Goal: Task Accomplishment & Management: Use online tool/utility

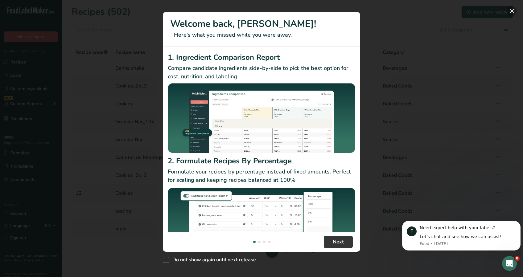
click at [511, 8] on button "New Features" at bounding box center [512, 11] width 10 height 10
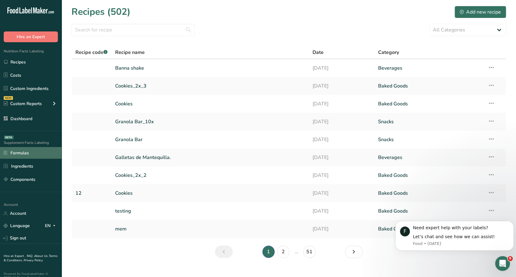
click at [16, 154] on link "Formulas" at bounding box center [31, 153] width 62 height 12
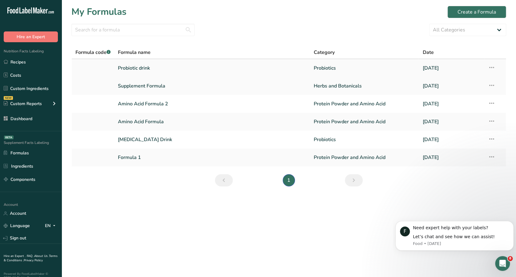
click at [143, 68] on link "Probiotic drink" at bounding box center [212, 68] width 189 height 13
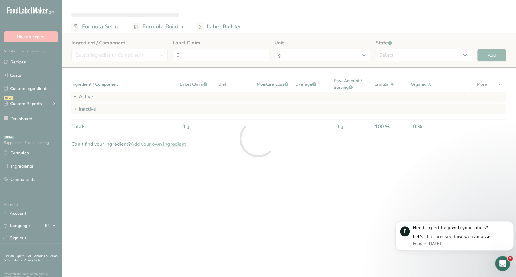
select select "2"
select select "7"
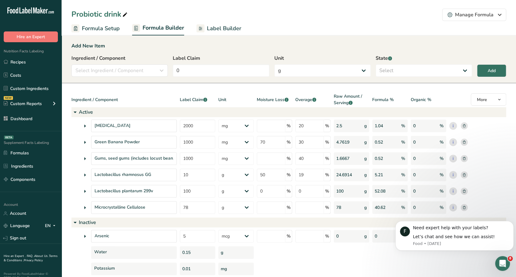
click at [72, 222] on icon at bounding box center [74, 222] width 7 height 11
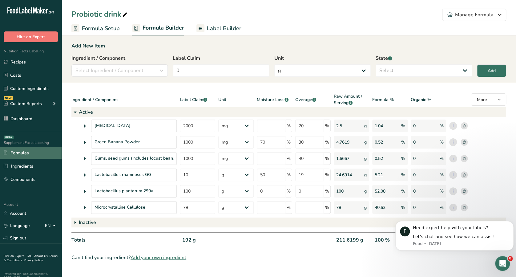
click at [6, 154] on icon at bounding box center [5, 152] width 3 height 5
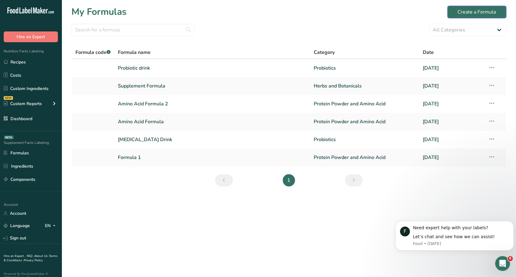
click at [492, 12] on div "Create a Formula" at bounding box center [477, 11] width 39 height 7
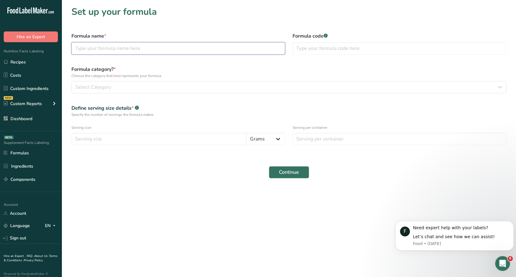
click at [175, 49] on input "text" at bounding box center [178, 48] width 214 height 12
type input "F"
type input "[MEDICAL_DATA] Drink"
type input "120"
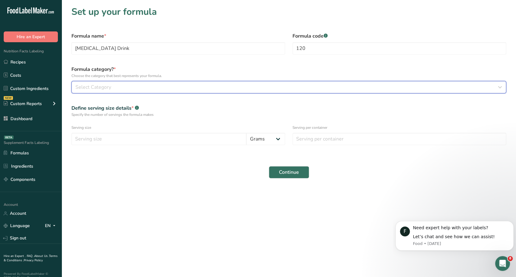
click at [251, 84] on div "Select Category" at bounding box center [286, 86] width 423 height 7
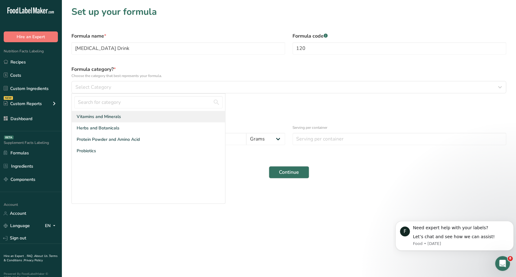
click at [194, 121] on div "Vitamins and Minerals" at bounding box center [148, 116] width 153 height 11
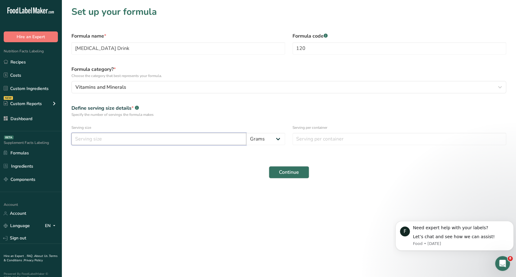
click at [195, 138] on input "number" at bounding box center [158, 139] width 175 height 12
type input "2"
type input "30"
click at [325, 139] on input "number" at bounding box center [400, 139] width 214 height 12
type input "5"
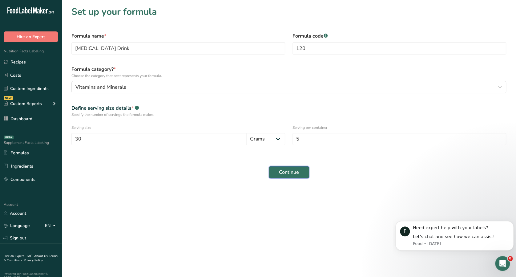
click at [298, 176] on button "Continue" at bounding box center [289, 172] width 40 height 12
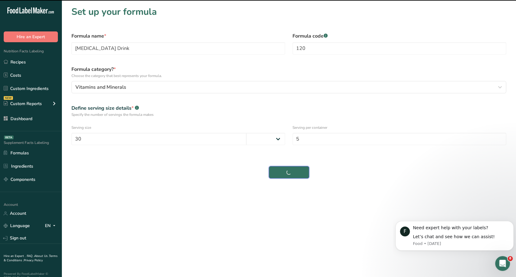
select select
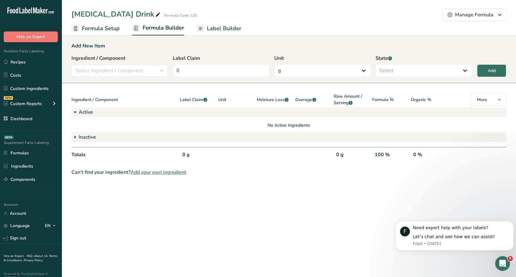
click at [129, 126] on div "No Active Ingredients" at bounding box center [288, 125] width 435 height 6
click at [95, 121] on div "No Active Ingredients" at bounding box center [288, 122] width 435 height 11
click at [79, 112] on div "Active" at bounding box center [288, 112] width 435 height 10
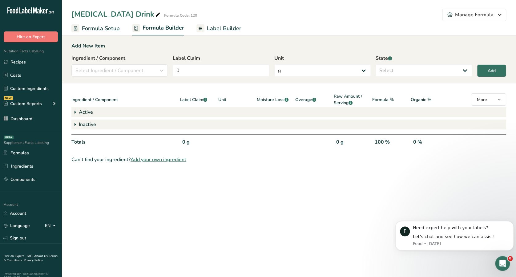
click at [79, 112] on div "Active" at bounding box center [288, 112] width 435 height 10
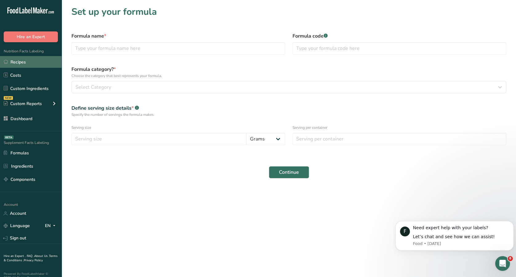
click at [40, 62] on link "Recipes" at bounding box center [31, 62] width 62 height 12
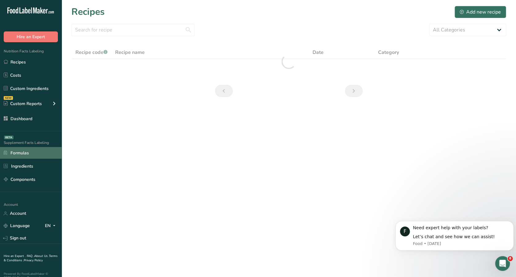
click at [35, 149] on link "Formulas" at bounding box center [31, 153] width 62 height 12
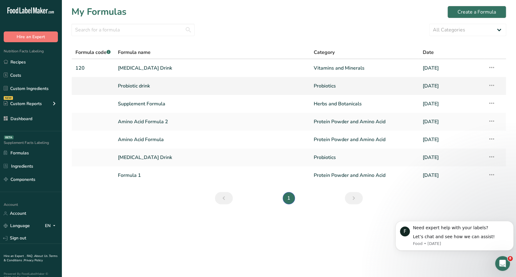
click at [129, 85] on link "Probiotic drink" at bounding box center [212, 85] width 189 height 13
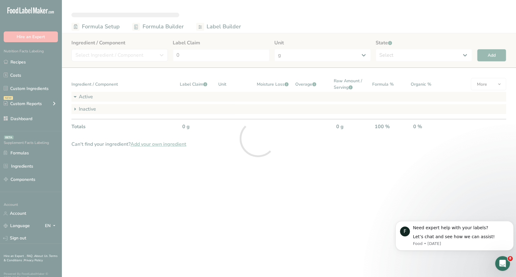
select select "2"
select select "7"
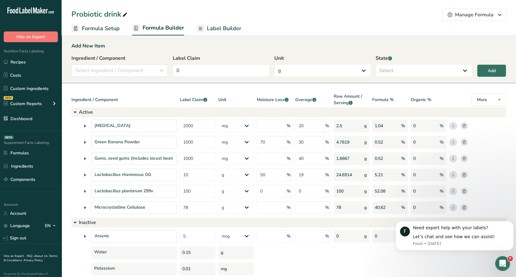
click at [74, 114] on icon at bounding box center [74, 112] width 7 height 11
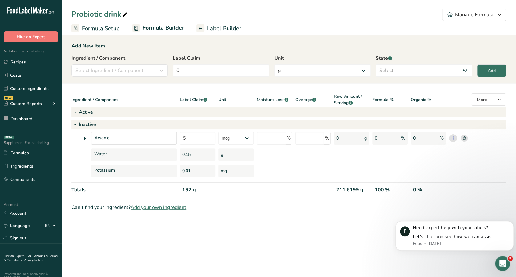
click at [74, 126] on icon at bounding box center [74, 124] width 7 height 11
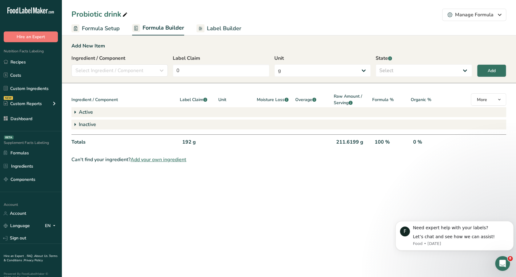
click at [74, 123] on icon at bounding box center [74, 124] width 7 height 11
select select "7"
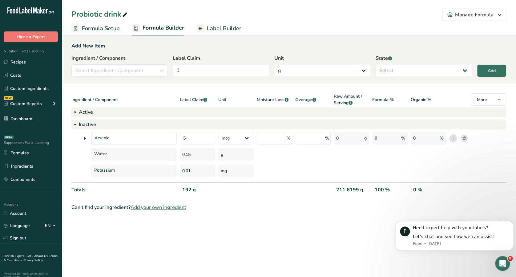
click at [466, 141] on rect at bounding box center [464, 138] width 7 height 7
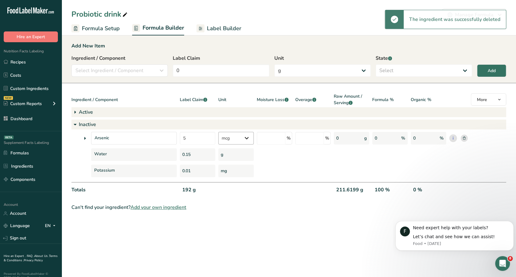
type input "Potassium"
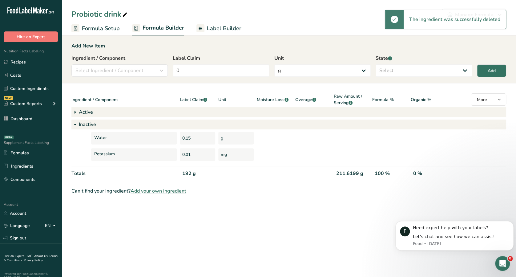
click at [81, 112] on div "Active" at bounding box center [288, 112] width 435 height 10
select select "2"
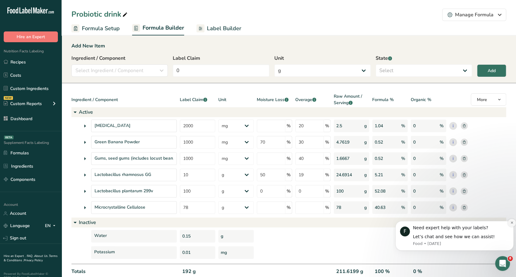
click at [512, 222] on icon "Dismiss notification" at bounding box center [512, 223] width 2 height 2
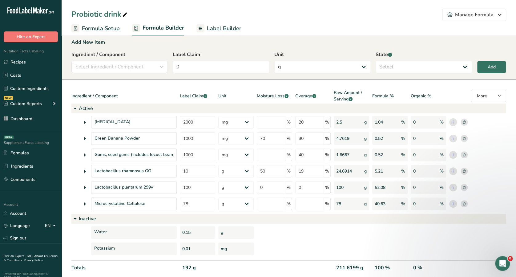
scroll to position [4, 0]
click at [464, 168] on rect at bounding box center [464, 170] width 7 height 7
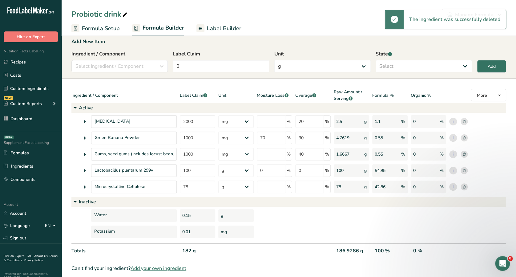
click at [464, 168] on rect at bounding box center [464, 170] width 7 height 7
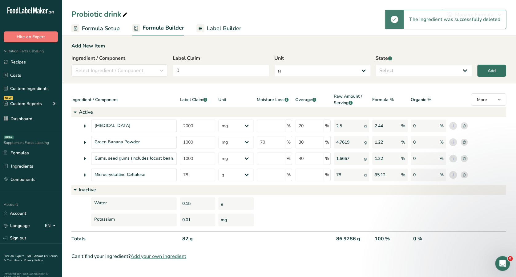
scroll to position [0, 0]
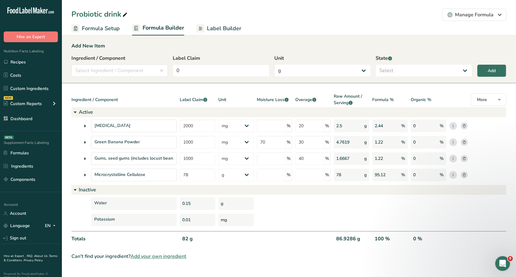
click at [466, 159] on rect at bounding box center [464, 158] width 7 height 7
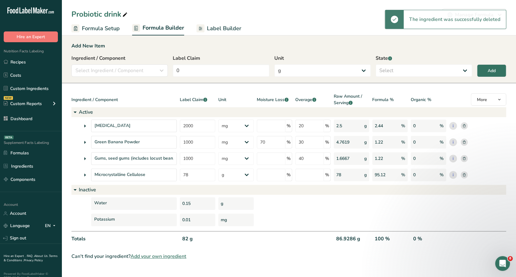
type input "Potassium"
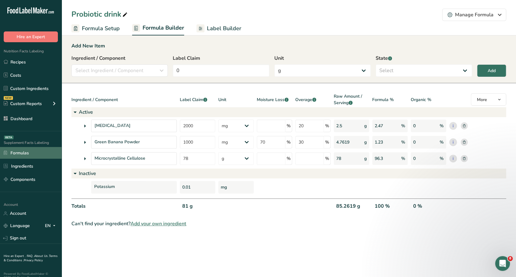
click at [16, 153] on link "Formulas" at bounding box center [31, 153] width 62 height 12
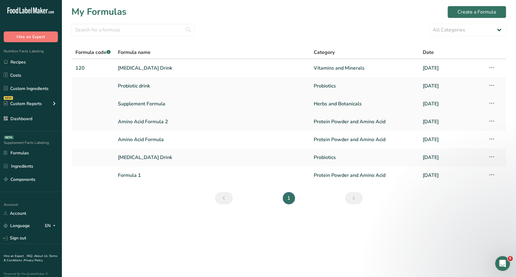
click at [147, 105] on link "Supplement Formula" at bounding box center [212, 103] width 189 height 13
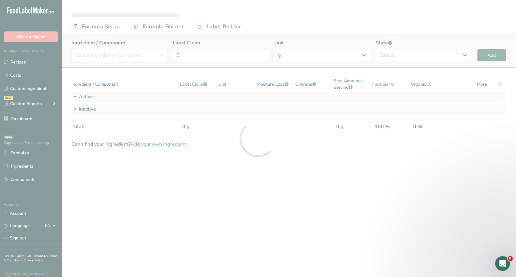
select select "2"
select select "7"
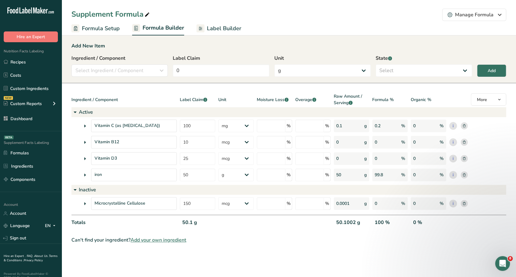
click at [349, 200] on div "0.0001 g" at bounding box center [351, 203] width 35 height 13
click at [345, 204] on div "0.0001 g" at bounding box center [351, 203] width 35 height 13
click at [342, 208] on div "0.0001 g" at bounding box center [351, 203] width 35 height 13
click at [199, 202] on input "150" at bounding box center [197, 203] width 35 height 13
type input "1"
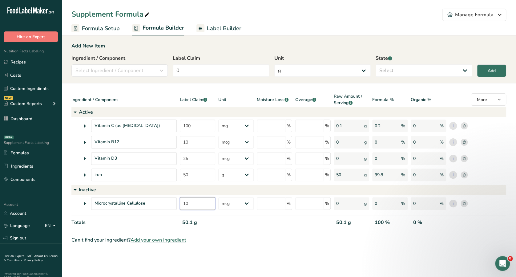
type input "10"
click at [220, 237] on div "Can't find your ingredient? Add your own ingredient" at bounding box center [288, 239] width 435 height 7
click at [212, 26] on span "Label Builder" at bounding box center [224, 28] width 35 height 8
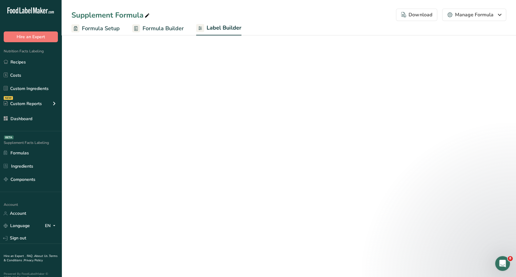
select select "Roboto"
select select "bold"
select select "center"
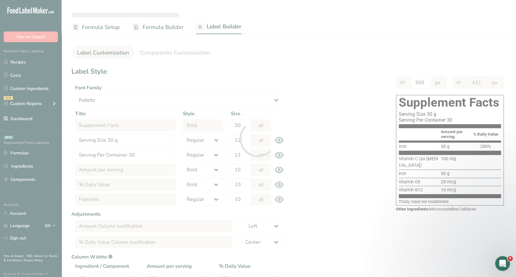
type input "383"
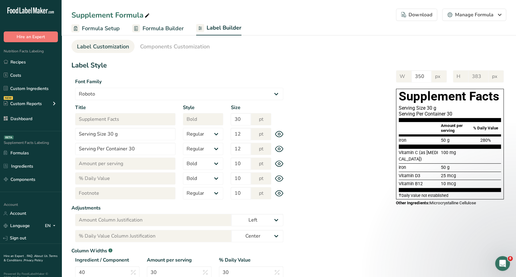
scroll to position [8, 0]
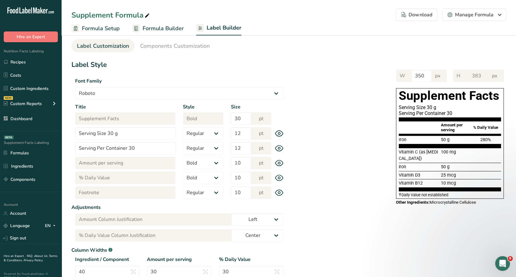
click at [92, 26] on span "Formula Setup" at bounding box center [101, 28] width 38 height 8
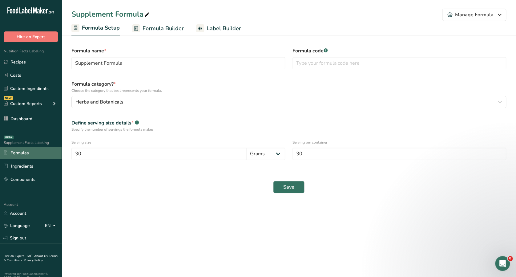
click at [37, 150] on link "Formulas" at bounding box center [31, 153] width 62 height 12
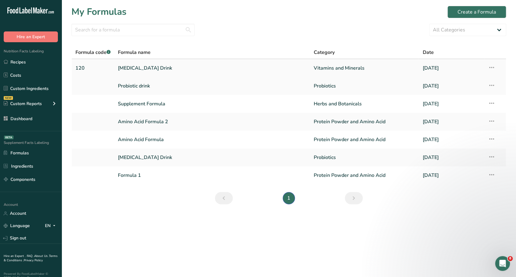
click at [173, 69] on link "[MEDICAL_DATA] Drink" at bounding box center [212, 68] width 189 height 13
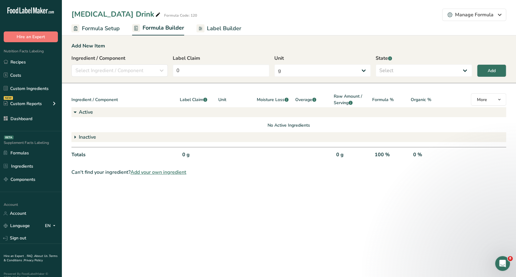
click at [205, 28] on link "Label Builder" at bounding box center [219, 29] width 45 height 14
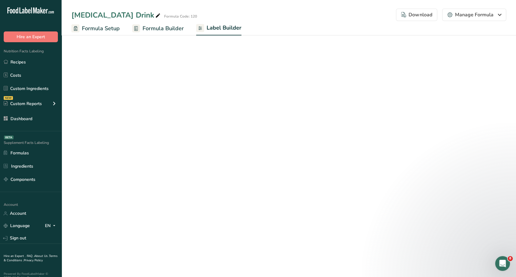
select select "Roboto"
select select "bold"
select select "center"
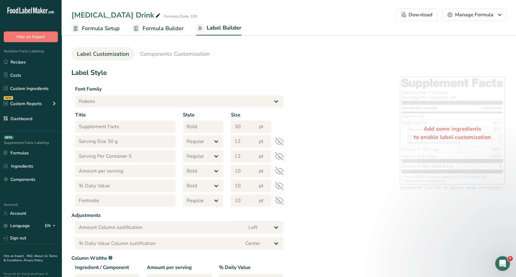
click at [110, 32] on span "Formula Setup" at bounding box center [101, 28] width 38 height 8
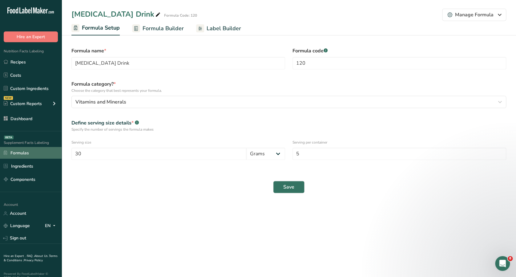
click at [34, 150] on link "Formulas" at bounding box center [31, 153] width 62 height 12
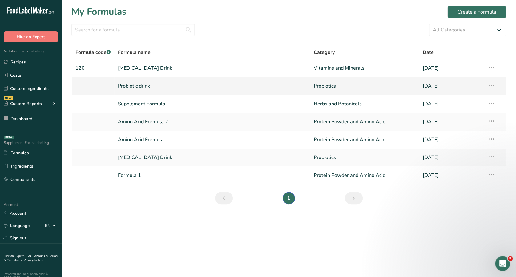
drag, startPoint x: 159, startPoint y: 87, endPoint x: 147, endPoint y: 86, distance: 12.0
click at [147, 86] on link "Probiotic drink" at bounding box center [212, 85] width 189 height 13
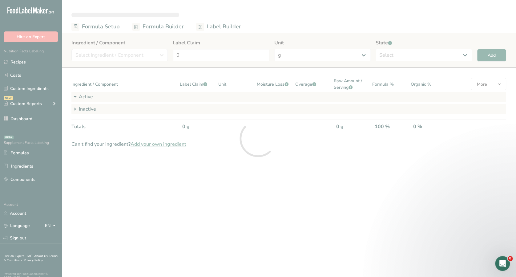
select select "2"
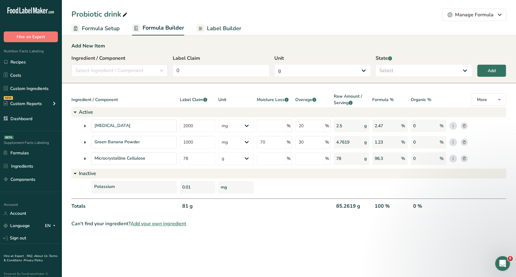
click at [214, 27] on span "Label Builder" at bounding box center [224, 28] width 35 height 8
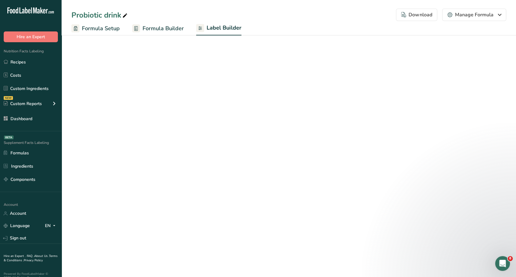
select select "Roboto"
select select "bold"
select select "center"
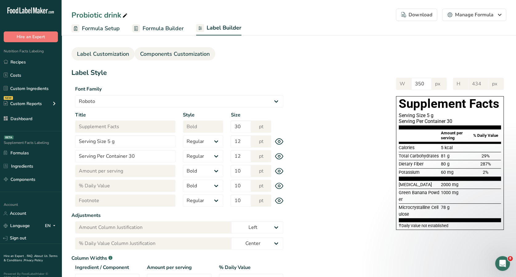
click at [187, 49] on link "Components Customization" at bounding box center [175, 54] width 70 height 14
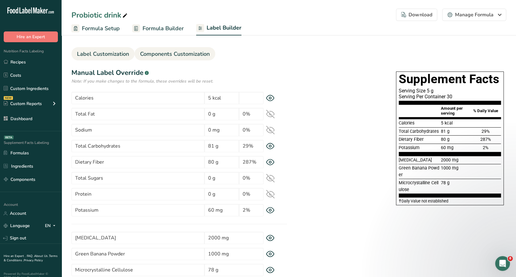
click at [120, 60] on link "Label Customization" at bounding box center [103, 54] width 52 height 14
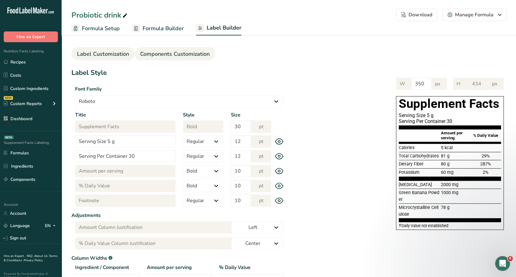
click at [151, 55] on span "Components Customization" at bounding box center [175, 54] width 70 height 8
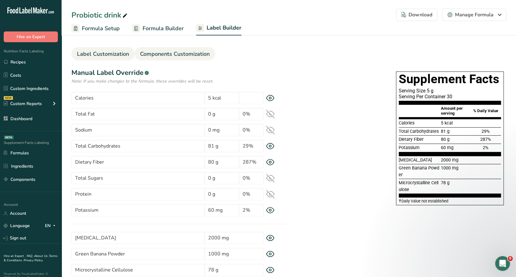
click at [116, 51] on span "Label Customization" at bounding box center [103, 54] width 52 height 8
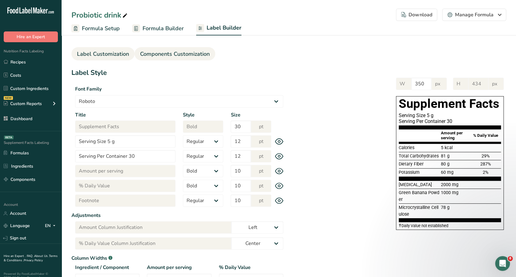
click at [148, 56] on span "Components Customization" at bounding box center [175, 54] width 70 height 8
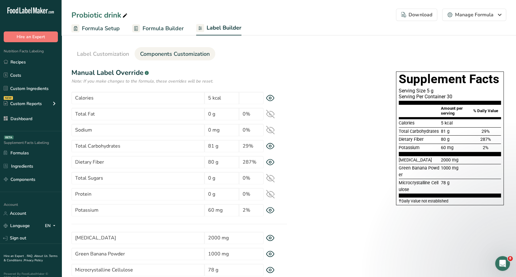
click at [154, 51] on span "Components Customization" at bounding box center [175, 54] width 70 height 8
click at [117, 55] on span "Label Customization" at bounding box center [103, 54] width 52 height 8
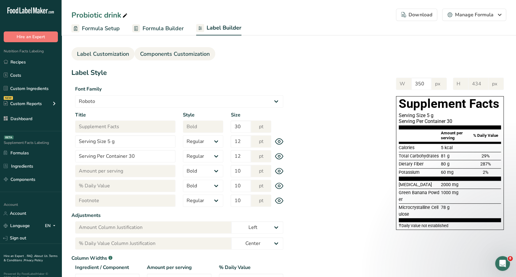
click at [160, 52] on span "Components Customization" at bounding box center [175, 54] width 70 height 8
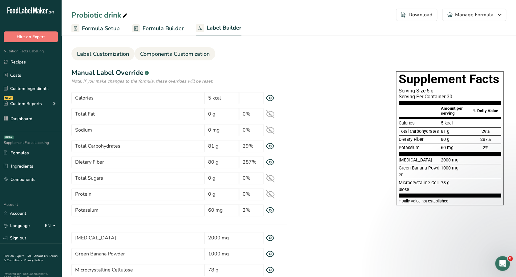
click at [108, 52] on span "Label Customization" at bounding box center [103, 54] width 52 height 8
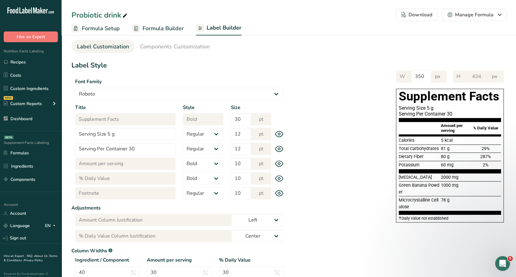
scroll to position [7, 0]
click at [159, 28] on span "Formula Builder" at bounding box center [163, 28] width 41 height 8
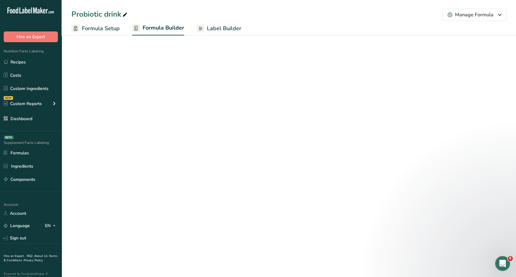
select select "2"
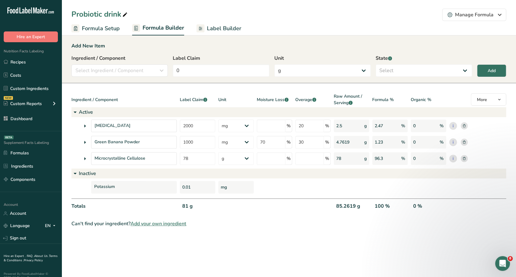
click at [110, 26] on span "Formula Setup" at bounding box center [101, 28] width 38 height 8
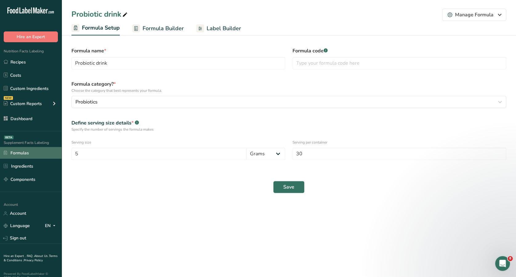
click at [26, 150] on link "Formulas" at bounding box center [31, 153] width 62 height 12
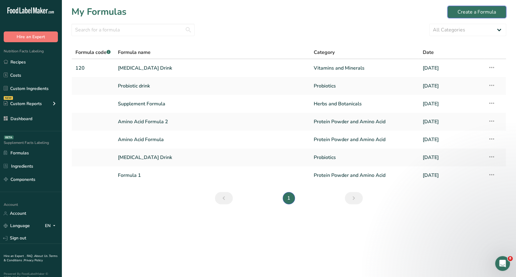
click at [470, 15] on div "Create a Formula" at bounding box center [477, 11] width 39 height 7
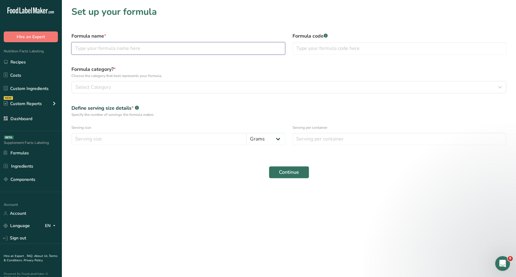
click at [230, 47] on input "text" at bounding box center [178, 48] width 214 height 12
type input "Vitamin Supplement"
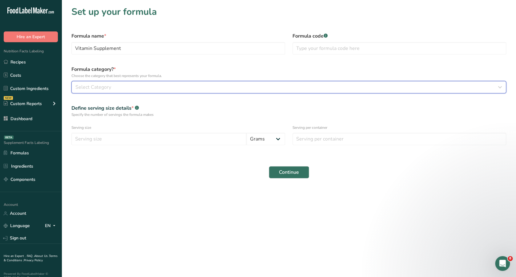
click at [214, 89] on div "Select Category" at bounding box center [286, 86] width 423 height 7
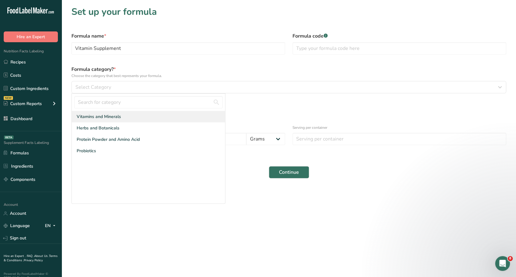
click at [178, 115] on div "Vitamins and Minerals" at bounding box center [148, 116] width 153 height 11
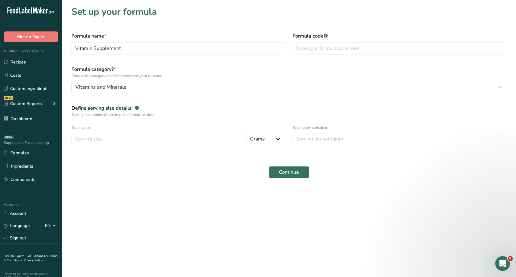
click at [179, 129] on div "Serving size" at bounding box center [178, 128] width 214 height 6
click at [177, 138] on input "number" at bounding box center [158, 139] width 175 height 12
click at [272, 140] on select "Grams Kilograms mg Oz Pound mcg µg" at bounding box center [265, 139] width 39 height 12
click at [219, 136] on input "number" at bounding box center [158, 139] width 175 height 12
type input "10"
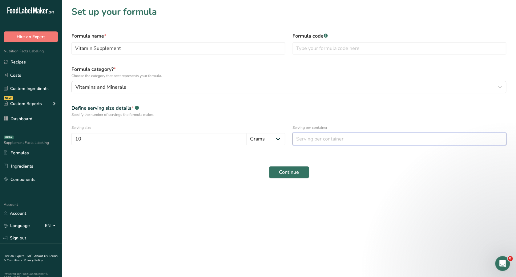
click at [318, 137] on input "number" at bounding box center [400, 139] width 214 height 12
type input "60"
click at [293, 175] on span "Continue" at bounding box center [289, 172] width 20 height 7
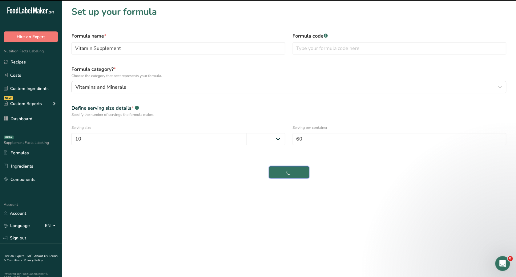
select select
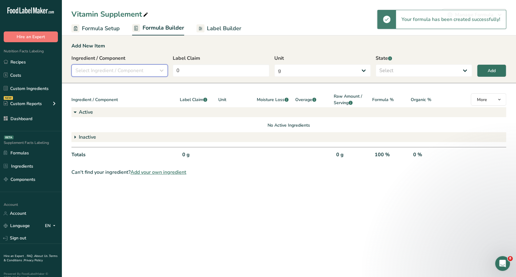
click at [138, 65] on button "Select Ingredient / Component" at bounding box center [119, 70] width 96 height 12
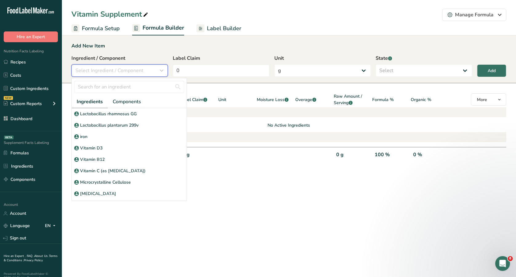
click at [149, 70] on div "Select Ingredient / Component" at bounding box center [117, 70] width 85 height 7
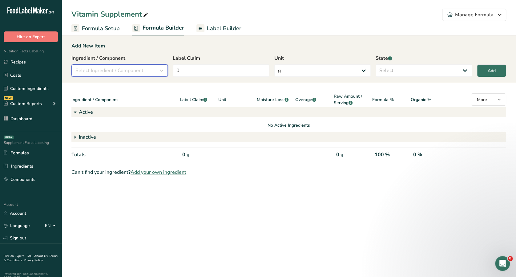
click at [149, 70] on div "Select Ingredient / Component" at bounding box center [117, 70] width 85 height 7
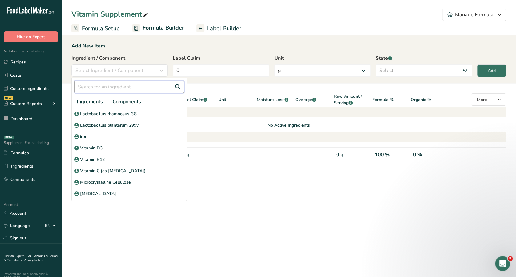
click at [136, 84] on input "text" at bounding box center [129, 87] width 110 height 12
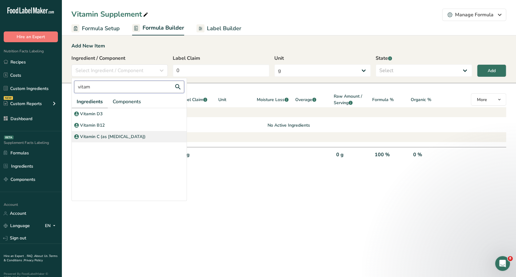
type input "vitam"
click at [116, 135] on p "Vitamin C (as [MEDICAL_DATA])" at bounding box center [113, 136] width 66 height 6
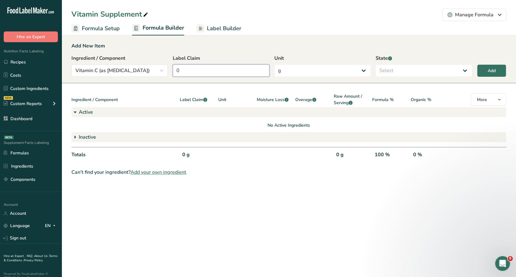
click at [247, 72] on input "0" at bounding box center [221, 70] width 96 height 12
type input "25"
type input "250"
click at [358, 68] on select "g Kilograms mg Oz Pound PPM B CFU mcg µg kcal kJ" at bounding box center [323, 70] width 96 height 12
select select "2"
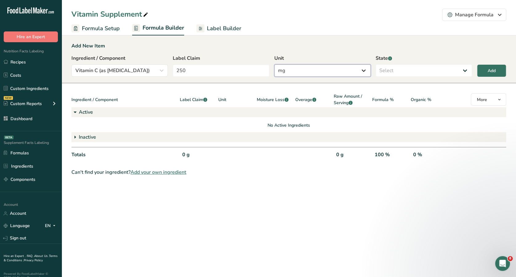
click at [275, 64] on select "g Kilograms mg Oz Pound PPM B CFU mcg µg kcal kJ" at bounding box center [323, 70] width 96 height 12
click at [446, 71] on select "Select Active Inactive" at bounding box center [424, 70] width 96 height 12
select select "active"
click at [376, 64] on select "Select Active Inactive" at bounding box center [424, 70] width 96 height 12
click at [491, 67] on div "Add" at bounding box center [492, 70] width 8 height 6
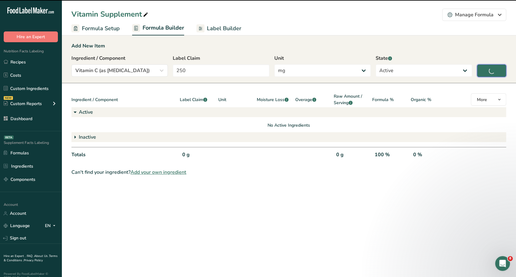
type input "0"
select select "0"
select select
select select "2"
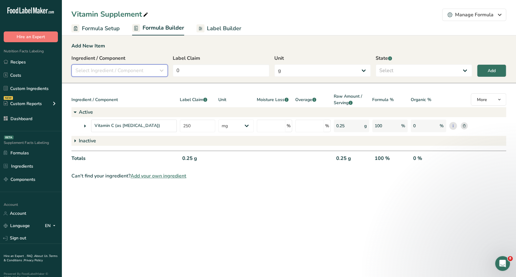
click at [131, 72] on span "Select Ingredient / Component" at bounding box center [109, 70] width 68 height 7
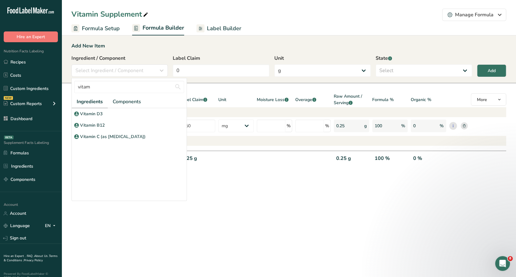
click at [94, 100] on span "Ingredients" at bounding box center [90, 101] width 26 height 7
click at [121, 100] on span "Components" at bounding box center [127, 101] width 28 height 7
click at [118, 89] on input "vitam" at bounding box center [129, 87] width 110 height 12
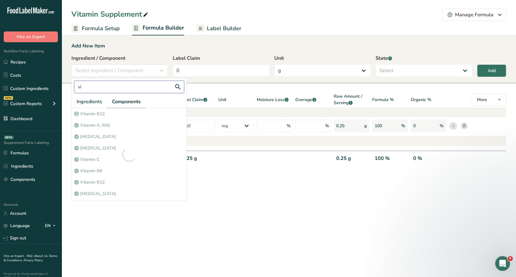
type input "v"
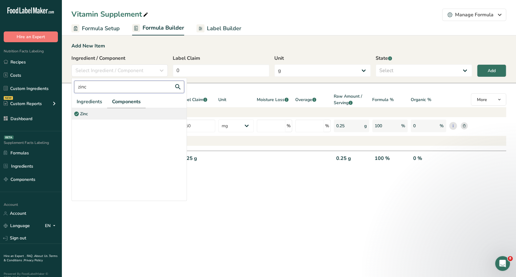
type input "zinc"
click at [107, 119] on div "Zinc" at bounding box center [129, 113] width 115 height 11
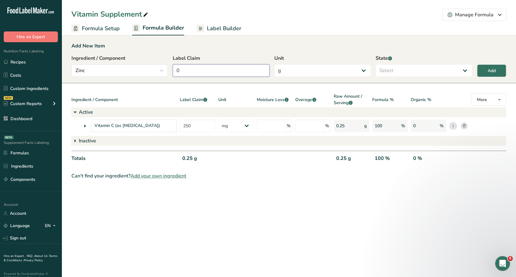
click at [191, 66] on input "0" at bounding box center [221, 70] width 96 height 12
type input "15"
click at [353, 75] on select "g Kilograms mg Oz Pound PPM B CFU mcg µg kcal kJ" at bounding box center [323, 70] width 96 height 12
select select "2"
click at [275, 64] on select "g Kilograms mg Oz Pound PPM B CFU mcg µg kcal kJ" at bounding box center [323, 70] width 96 height 12
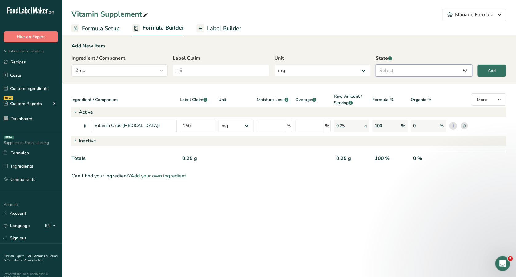
click at [437, 67] on select "Select Active Inactive" at bounding box center [424, 70] width 96 height 12
select select "active"
click at [376, 64] on select "Select Active Inactive" at bounding box center [424, 70] width 96 height 12
click at [487, 68] on button "Add" at bounding box center [491, 70] width 29 height 13
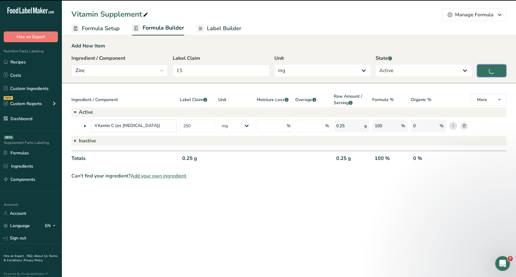
type input "0"
select select "0"
select select
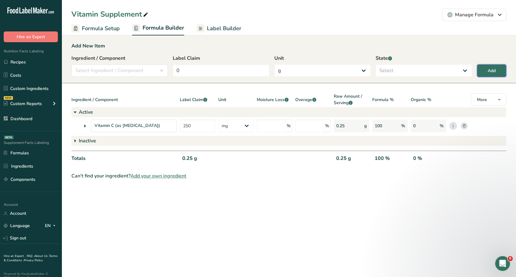
select select "2"
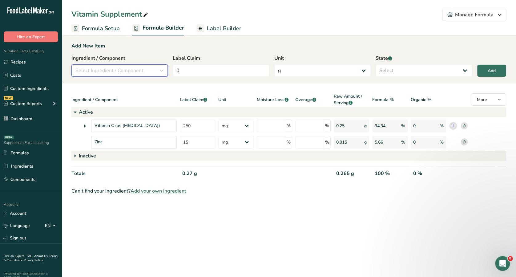
click at [131, 65] on button "Select Ingredient / Component" at bounding box center [119, 70] width 96 height 12
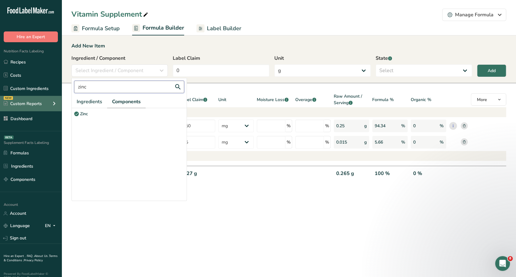
drag, startPoint x: 126, startPoint y: 90, endPoint x: 34, endPoint y: 107, distance: 93.7
click at [34, 107] on div ".a-20{fill:#fff;} Hire an Expert Nutrition Facts Labeling Recipes Costs Custom …" at bounding box center [258, 138] width 516 height 277
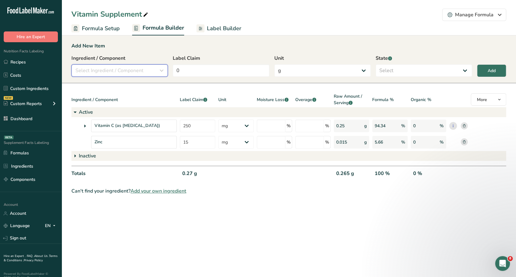
click at [124, 69] on span "Select Ingredient / Component" at bounding box center [109, 70] width 68 height 7
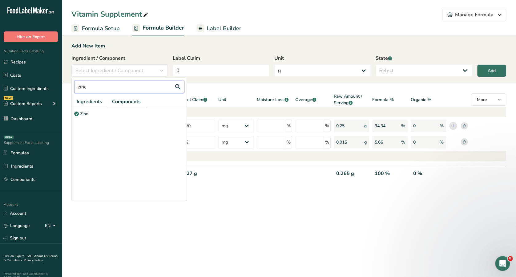
click at [111, 86] on input "zinc" at bounding box center [129, 87] width 110 height 12
type input "z"
type input "magn"
click at [107, 115] on div "Magnesium" at bounding box center [129, 113] width 115 height 11
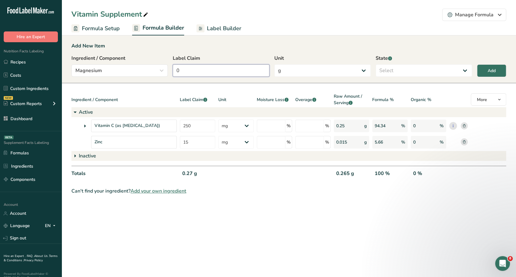
click at [234, 67] on input "0" at bounding box center [221, 70] width 96 height 12
type input "0"
type input "100"
click at [336, 71] on select "g Kilograms mg Oz Pound PPM B CFU mcg µg kcal kJ" at bounding box center [323, 70] width 96 height 12
select select "2"
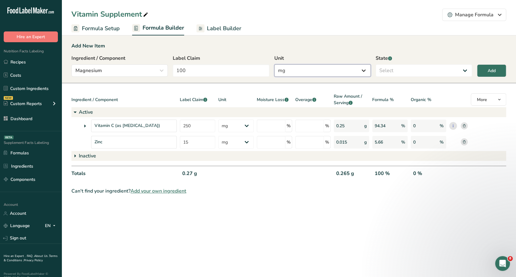
click at [275, 64] on select "g Kilograms mg Oz Pound PPM B CFU mcg µg kcal kJ" at bounding box center [323, 70] width 96 height 12
click at [427, 69] on select "Select Active Inactive" at bounding box center [424, 70] width 96 height 12
click at [376, 64] on select "Select Active Inactive" at bounding box center [424, 70] width 96 height 12
click at [429, 71] on select "Active Inactive" at bounding box center [424, 70] width 96 height 12
select select "active"
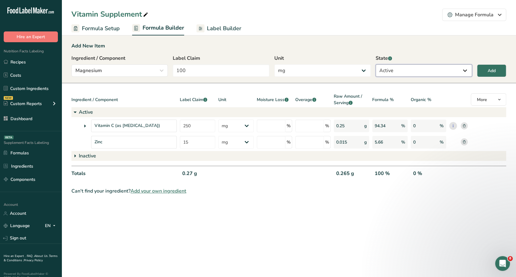
click at [376, 64] on select "Active Inactive" at bounding box center [424, 70] width 96 height 12
click at [482, 68] on button "Add" at bounding box center [491, 70] width 29 height 13
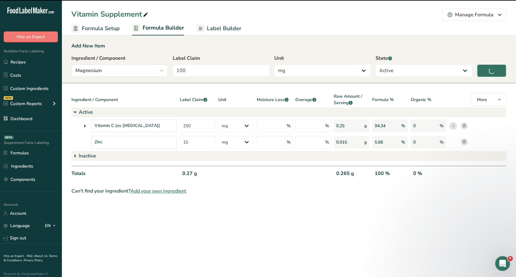
click at [494, 72] on div "Ingredient / Component Magnesium magn Ingredients Components Magnesium Magnesiu…" at bounding box center [288, 68] width 435 height 26
type input "0"
select select "0"
select select
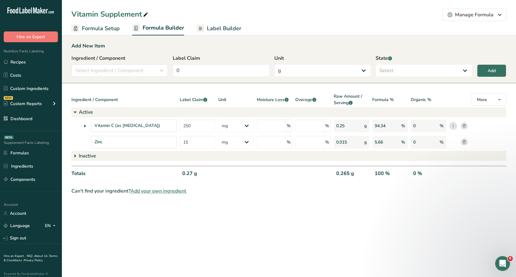
select select "2"
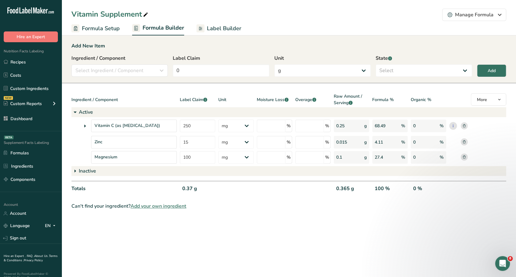
click at [232, 22] on link "Label Builder" at bounding box center [219, 29] width 45 height 14
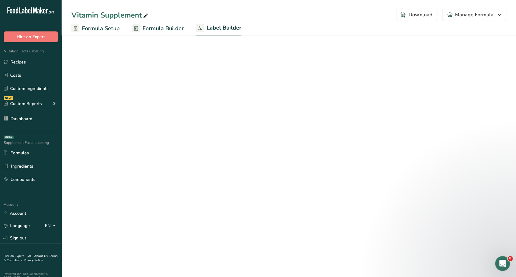
select select "Roboto"
select select "bold"
select select "center"
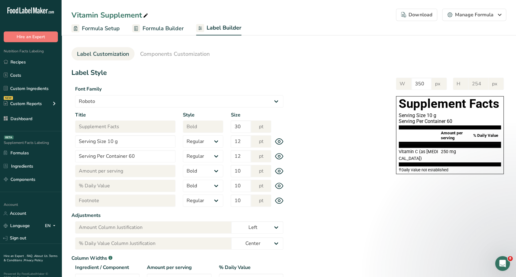
click at [154, 30] on span "Formula Builder" at bounding box center [163, 28] width 41 height 8
select select "2"
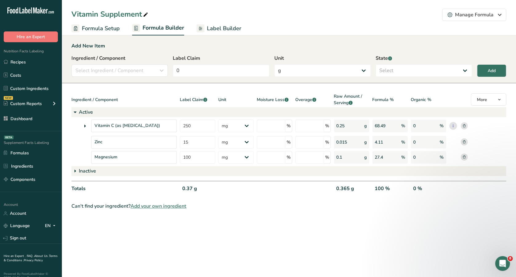
click at [465, 124] on icon at bounding box center [464, 125] width 3 height 3
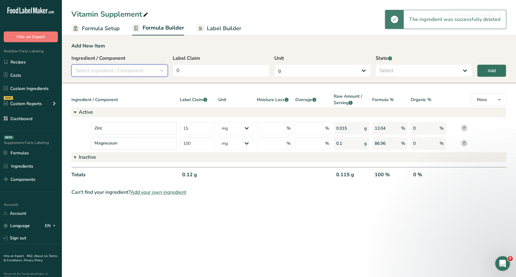
click at [133, 67] on span "Select Ingredient / Component" at bounding box center [109, 70] width 68 height 7
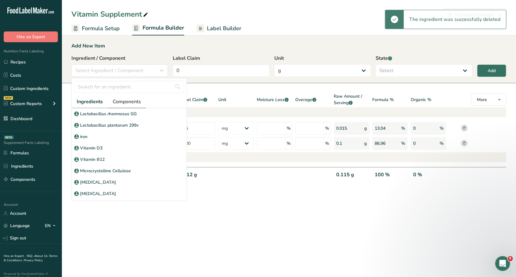
click at [136, 100] on span "Components" at bounding box center [127, 101] width 28 height 7
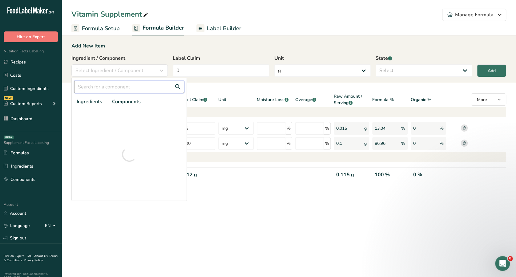
click at [135, 88] on input "text" at bounding box center [129, 87] width 110 height 12
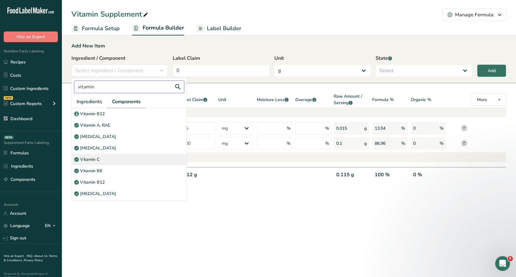
type input "vitamin"
click at [103, 156] on div "Vitamin C" at bounding box center [129, 159] width 115 height 11
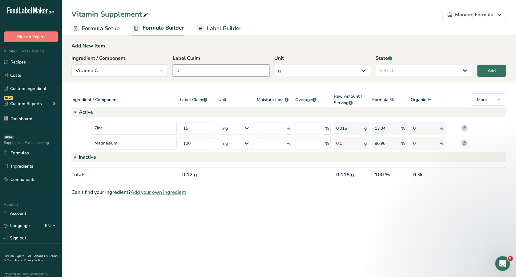
click at [232, 70] on input "0" at bounding box center [221, 70] width 96 height 12
type input "250"
click at [345, 68] on select "g Kilograms mg Oz Pound PPM B CFU mcg µg kcal kJ" at bounding box center [323, 70] width 96 height 12
select select "2"
click at [275, 64] on select "g Kilograms mg Oz Pound PPM B CFU mcg µg kcal kJ" at bounding box center [323, 70] width 96 height 12
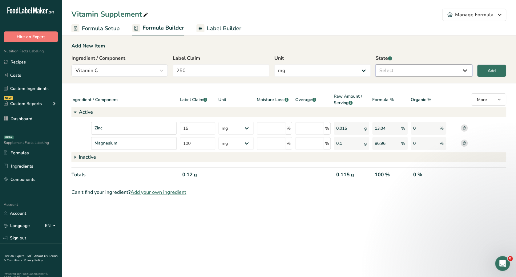
click at [413, 73] on select "Select Active Inactive" at bounding box center [424, 70] width 96 height 12
select select "active"
click at [376, 64] on select "Select Active Inactive" at bounding box center [424, 70] width 96 height 12
click at [488, 68] on div "Add" at bounding box center [492, 70] width 8 height 6
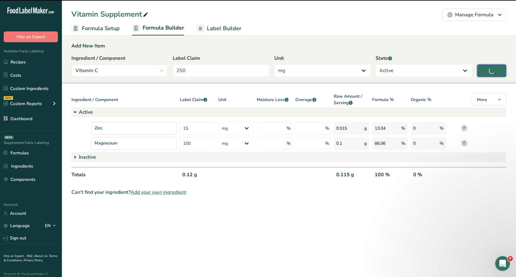
type input "0"
select select "0"
select select
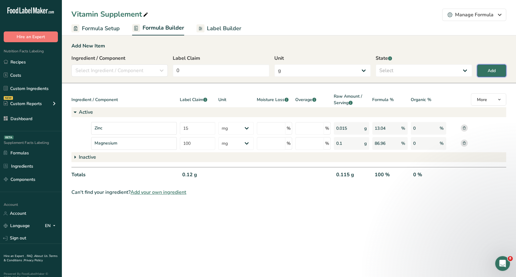
select select "2"
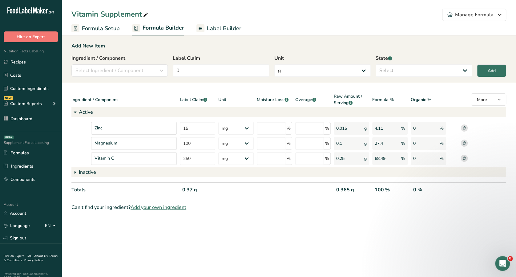
click at [213, 17] on div "Vitamin Supplement Manage Formula Delete Formula" at bounding box center [289, 15] width 455 height 12
click at [215, 27] on span "Label Builder" at bounding box center [224, 28] width 35 height 8
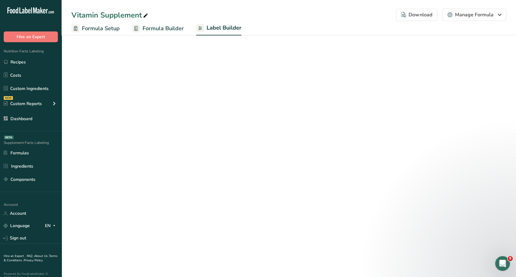
select select "Roboto"
select select "bold"
select select "center"
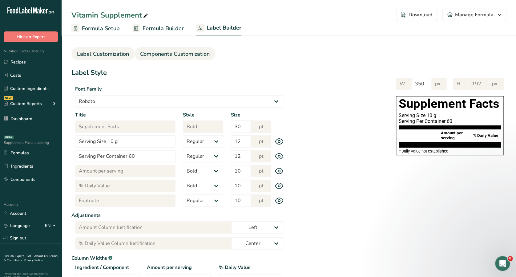
click at [184, 52] on span "Components Customization" at bounding box center [175, 54] width 70 height 8
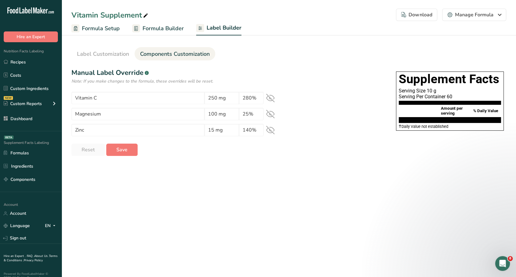
click at [274, 96] on icon at bounding box center [270, 98] width 9 height 9
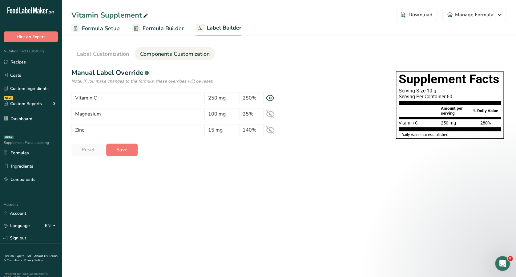
click at [271, 113] on icon at bounding box center [270, 114] width 9 height 9
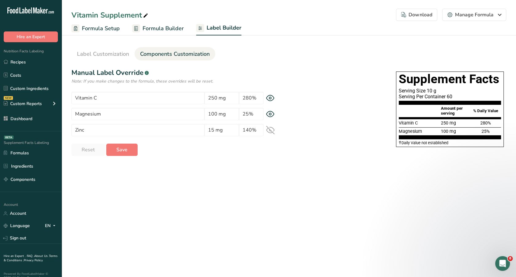
click at [271, 126] on icon at bounding box center [270, 130] width 9 height 9
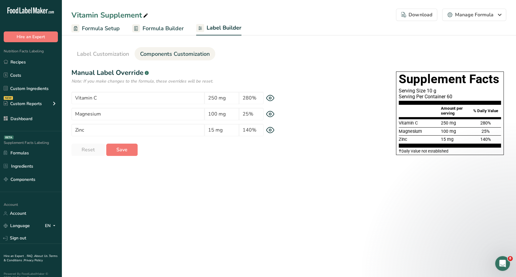
click at [122, 28] on ul "Formula Setup Formula Builder Label Builder" at bounding box center [289, 28] width 455 height 14
click at [144, 28] on span "Formula Builder" at bounding box center [163, 28] width 41 height 8
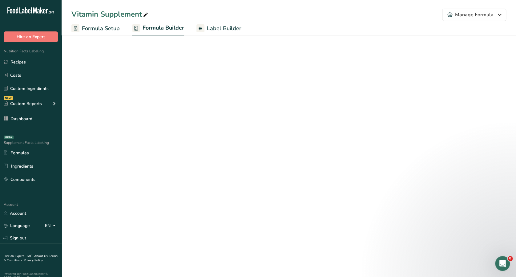
select select "2"
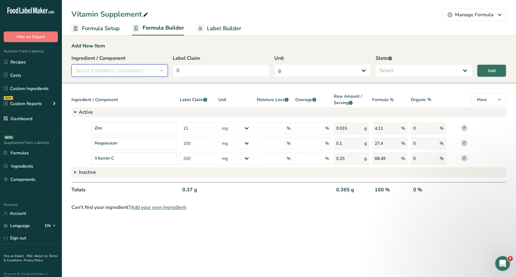
click at [133, 70] on span "Select Ingredient / Component" at bounding box center [109, 70] width 68 height 7
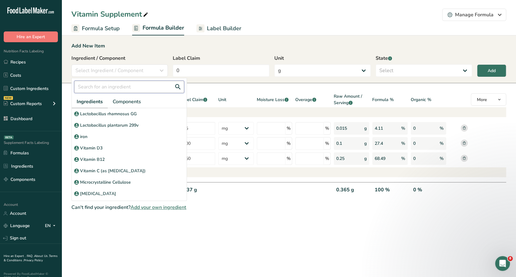
click at [132, 88] on input "text" at bounding box center [129, 87] width 110 height 12
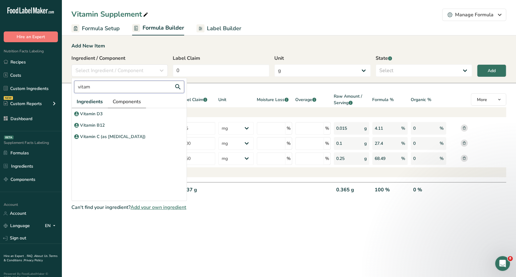
type input "vitam"
click at [133, 98] on span "Components" at bounding box center [127, 101] width 28 height 7
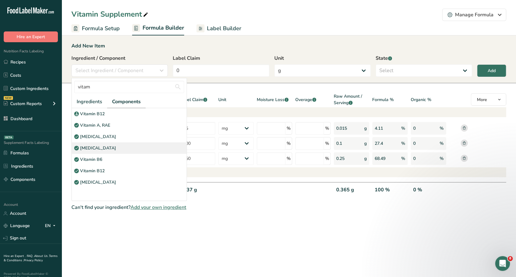
click at [100, 144] on div "[MEDICAL_DATA]" at bounding box center [129, 147] width 115 height 11
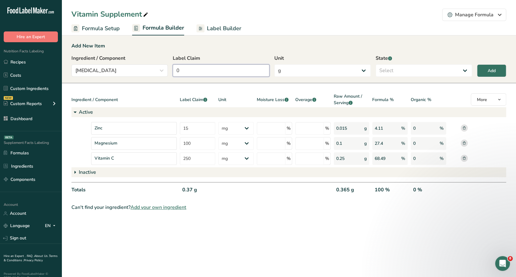
click at [195, 74] on input "0" at bounding box center [221, 70] width 96 height 12
type input "25"
click at [352, 70] on select "g Kilograms mg Oz Pound PPM B CFU mcg µg kcal kJ" at bounding box center [323, 70] width 96 height 12
select select "7"
click at [275, 64] on select "g Kilograms mg Oz Pound PPM B CFU mcg µg kcal kJ" at bounding box center [323, 70] width 96 height 12
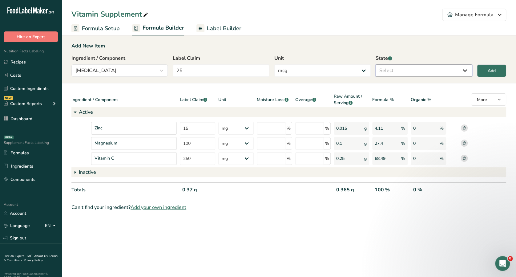
click at [433, 72] on select "Select Active Inactive" at bounding box center [424, 70] width 96 height 12
select select "active"
click at [376, 64] on select "Select Active Inactive" at bounding box center [424, 70] width 96 height 12
click at [488, 67] on div "Add" at bounding box center [492, 70] width 8 height 6
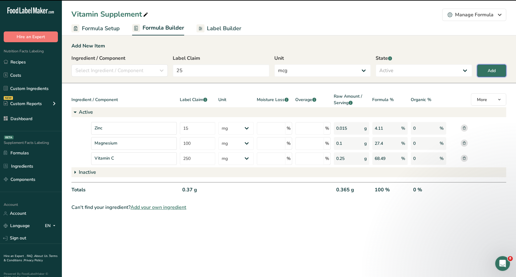
type input "0"
select select "0"
select select
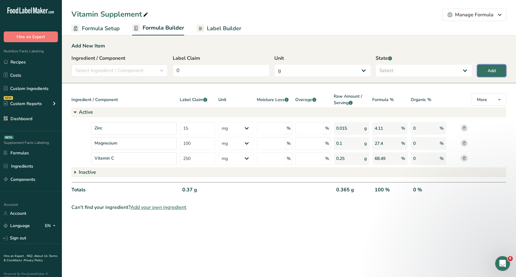
select select "7"
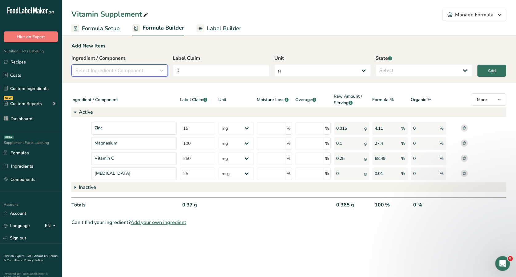
click at [121, 72] on span "Select Ingredient / Component" at bounding box center [109, 70] width 68 height 7
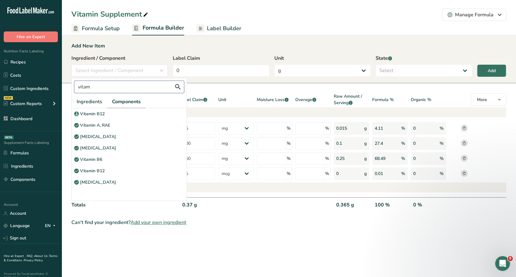
click at [121, 82] on input "vitam" at bounding box center [129, 87] width 110 height 12
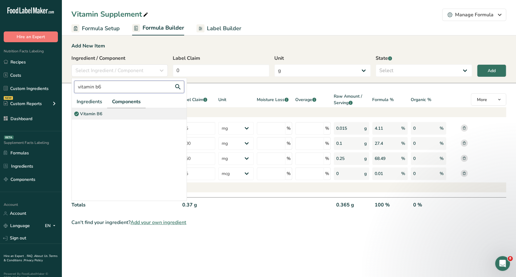
type input "vitamin b6"
click at [112, 110] on div "Vitamin B6" at bounding box center [129, 113] width 115 height 11
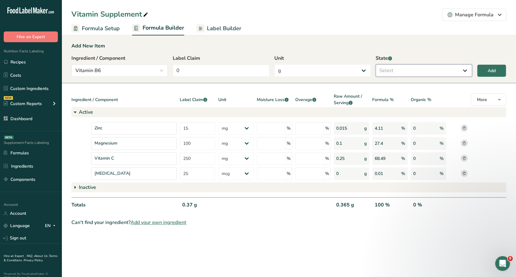
click at [404, 67] on select "Select Active Inactive" at bounding box center [424, 70] width 96 height 12
select select "active"
click at [376, 64] on select "Select Active Inactive" at bounding box center [424, 70] width 96 height 12
click at [253, 63] on div "Label Claim 0" at bounding box center [221, 66] width 96 height 22
click at [248, 70] on input "0" at bounding box center [221, 70] width 96 height 12
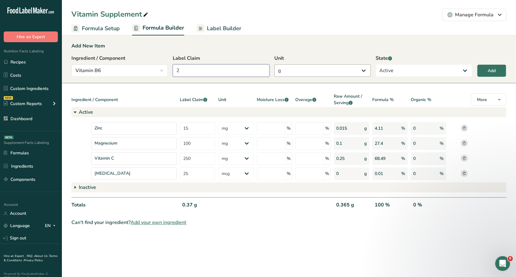
type input "2"
click at [298, 69] on select "g Kilograms mg Oz Pound PPM B CFU mcg µg kcal kJ" at bounding box center [323, 70] width 96 height 12
select select "2"
click at [275, 64] on select "g Kilograms mg Oz Pound PPM B CFU mcg µg kcal kJ" at bounding box center [323, 70] width 96 height 12
click at [499, 70] on button "Add" at bounding box center [491, 70] width 29 height 13
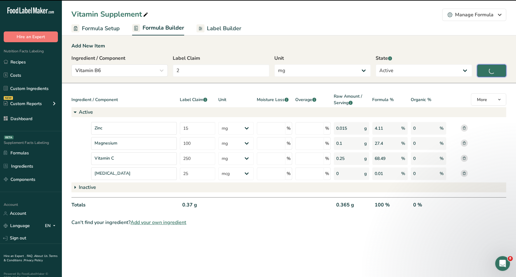
type input "0"
select select "0"
select select
select select "2"
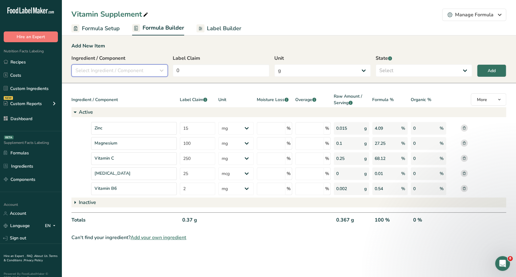
click at [130, 72] on span "Select Ingredient / Component" at bounding box center [109, 70] width 68 height 7
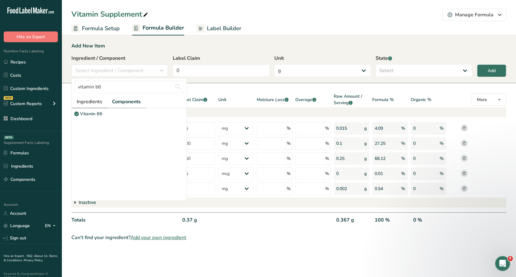
click at [88, 107] on link "Ingredients" at bounding box center [89, 102] width 35 height 13
click at [104, 91] on input "vitamin b6" at bounding box center [129, 87] width 110 height 12
type input "v"
type input "g"
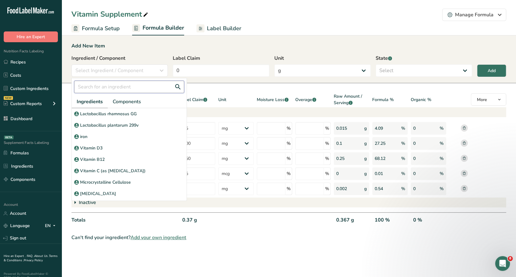
type input "a"
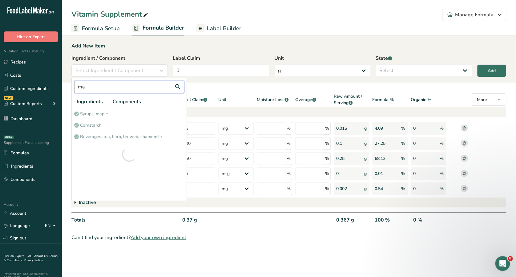
type input "m"
type input "r"
type input "g"
type input "mi"
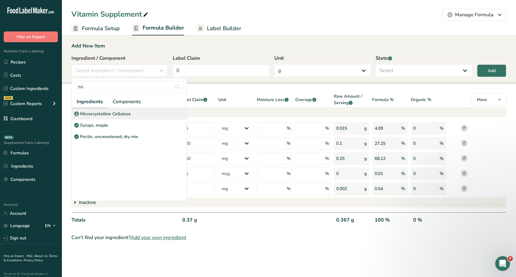
click at [120, 110] on div "Microcrystalline Cellulose" at bounding box center [129, 113] width 115 height 11
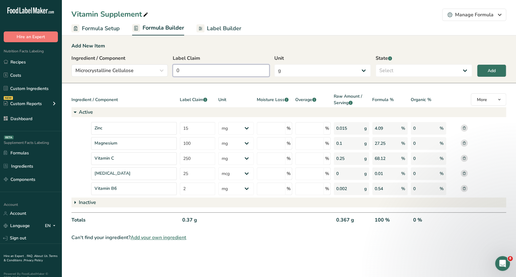
click at [237, 74] on input "0" at bounding box center [221, 70] width 96 height 12
type input "5"
click at [321, 67] on select "g Kilograms mg Oz Pound PPM B CFU mcg µg kcal kJ" at bounding box center [323, 70] width 96 height 12
select select "2"
click at [275, 64] on select "g Kilograms mg Oz Pound PPM B CFU mcg µg kcal kJ" at bounding box center [323, 70] width 96 height 12
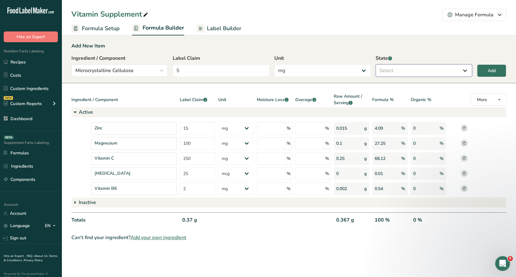
click at [431, 69] on select "Select Active Inactive" at bounding box center [424, 70] width 96 height 12
select select "inactive"
click at [376, 64] on select "Select Active Inactive" at bounding box center [424, 70] width 96 height 12
click at [488, 67] on div "Add" at bounding box center [492, 70] width 8 height 6
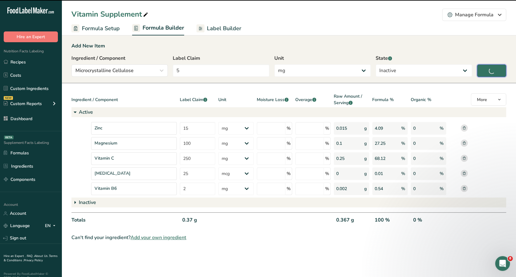
type input "0"
select select "0"
select select
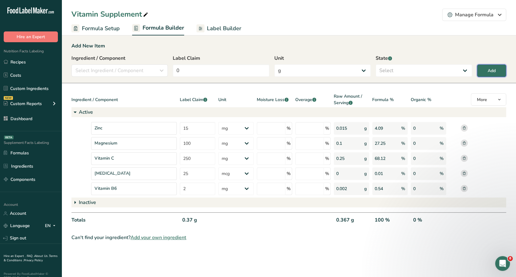
select select "2"
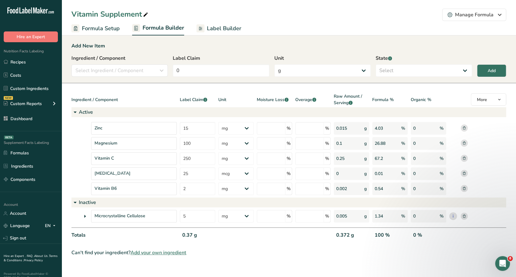
click at [224, 25] on span "Label Builder" at bounding box center [224, 28] width 35 height 8
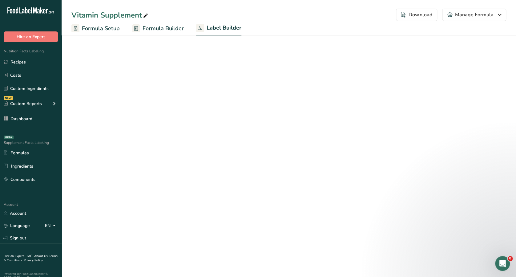
select select "Roboto"
select select "bold"
select select "center"
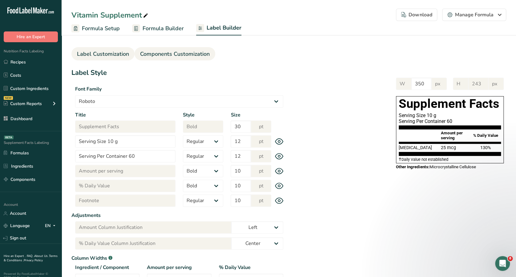
click at [209, 56] on span "Components Customization" at bounding box center [175, 54] width 70 height 8
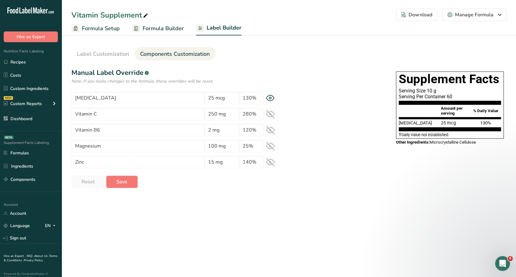
click at [270, 96] on icon at bounding box center [270, 98] width 9 height 6
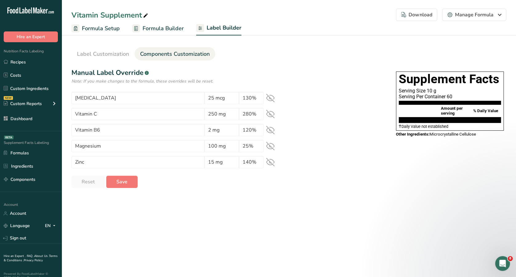
click at [270, 96] on icon at bounding box center [270, 98] width 9 height 9
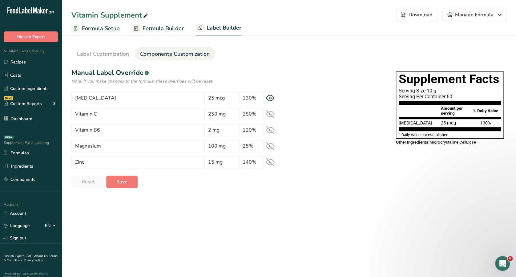
click at [271, 113] on icon at bounding box center [270, 114] width 9 height 9
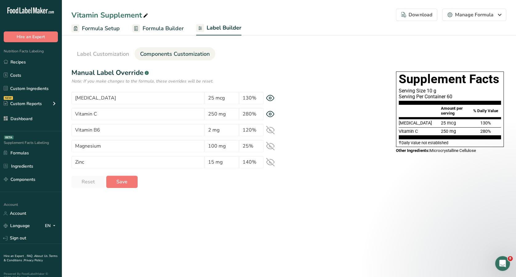
click at [270, 121] on section "[MEDICAL_DATA] 25 mcg 130% Vitamin C 250 mg 280% Vitamin B6 2 mg 120% Magnesium…" at bounding box center [179, 130] width 216 height 76
click at [270, 136] on section "[MEDICAL_DATA] 25 mcg 130% Vitamin C 250 mg 280% Vitamin B6 2 mg 120% Magnesium…" at bounding box center [179, 130] width 216 height 76
click at [271, 126] on icon at bounding box center [270, 130] width 9 height 9
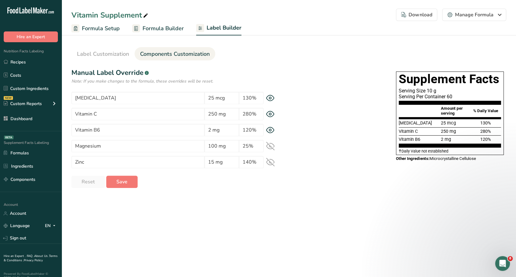
click at [270, 146] on icon at bounding box center [271, 146] width 8 height 6
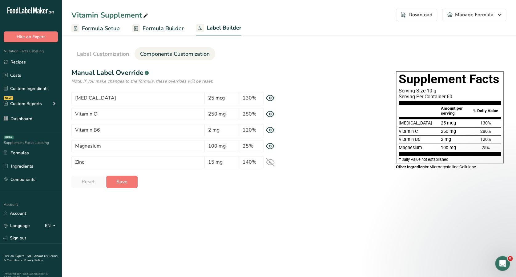
click at [267, 165] on icon at bounding box center [270, 162] width 9 height 9
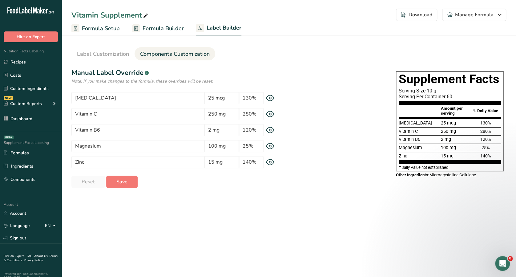
click at [109, 26] on span "Formula Setup" at bounding box center [101, 28] width 38 height 8
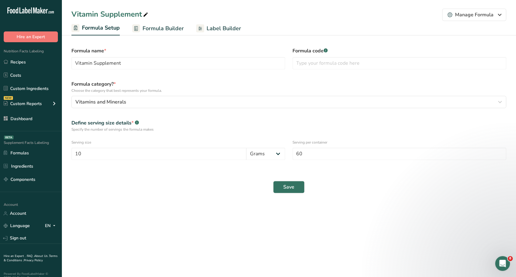
click at [172, 23] on link "Formula Builder" at bounding box center [158, 29] width 52 height 14
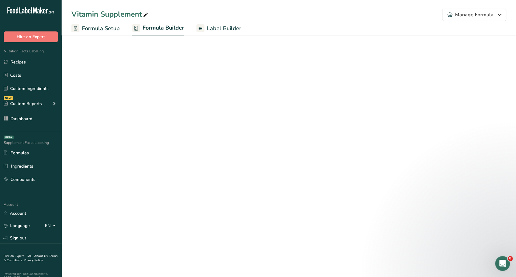
select select "2"
select select "7"
select select "2"
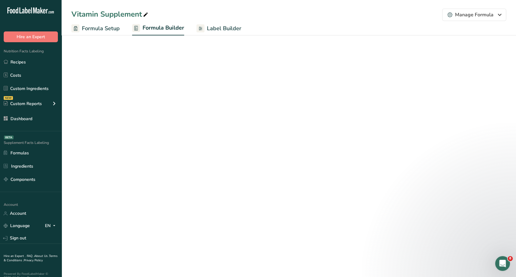
select select "2"
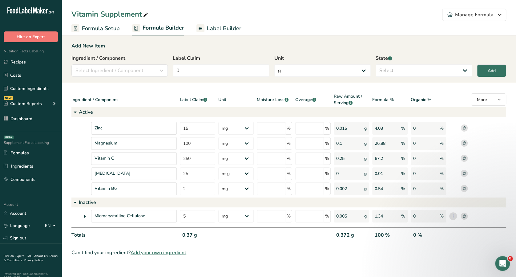
click at [207, 30] on span "Label Builder" at bounding box center [224, 28] width 35 height 8
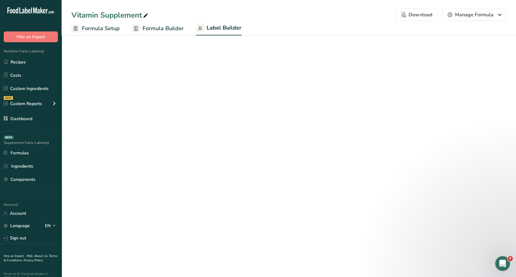
select select "Roboto"
select select "bold"
select select "center"
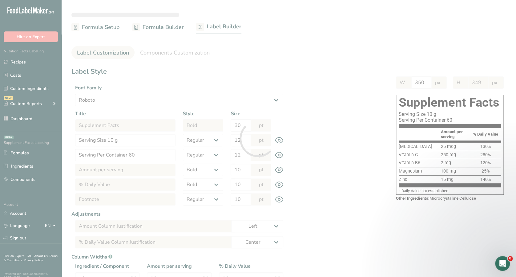
type input "243"
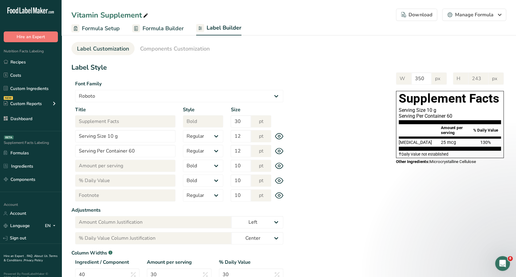
scroll to position [5, 0]
click at [277, 137] on icon at bounding box center [279, 136] width 9 height 6
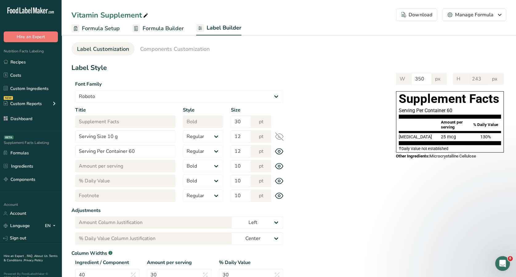
click at [277, 137] on icon at bounding box center [279, 136] width 9 height 9
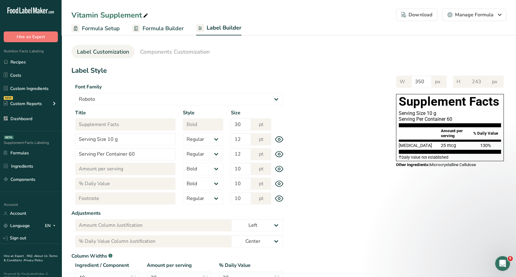
scroll to position [0, 0]
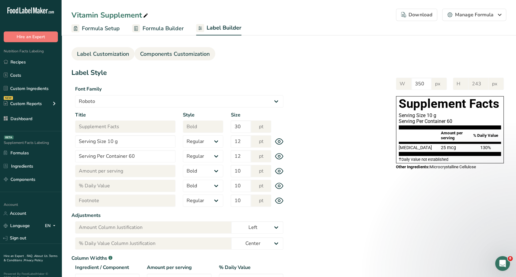
click at [185, 52] on span "Components Customization" at bounding box center [175, 54] width 70 height 8
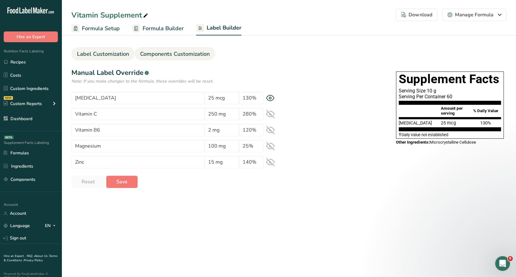
click at [111, 55] on span "Label Customization" at bounding box center [103, 54] width 52 height 8
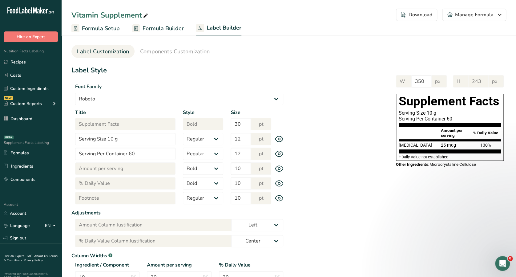
scroll to position [2, 0]
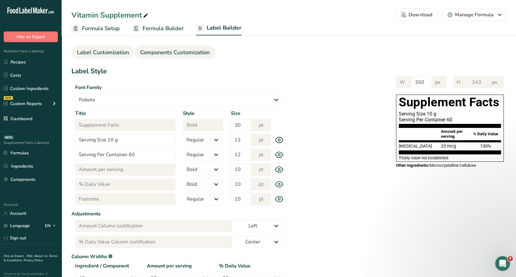
click at [181, 51] on span "Components Customization" at bounding box center [175, 52] width 70 height 8
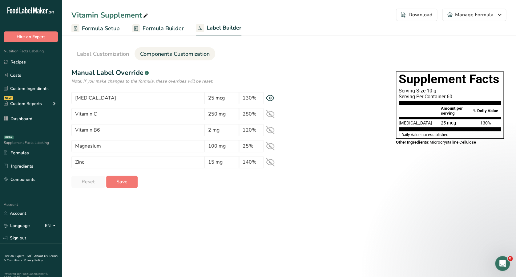
click at [124, 238] on main "Vitamin Supplement Download Choose what to show on your downloaded label Formul…" at bounding box center [258, 138] width 516 height 277
click at [271, 110] on icon at bounding box center [270, 114] width 9 height 9
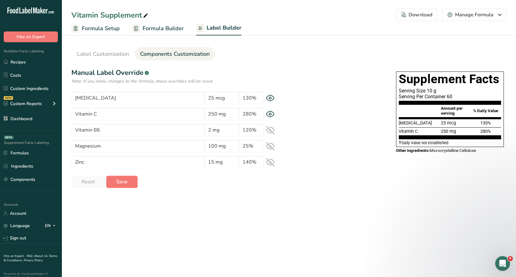
click at [271, 123] on section "[MEDICAL_DATA] 25 mcg 130% Vitamin C 250 mg 280% Vitamin B6 2 mg 120% Magnesium…" at bounding box center [179, 130] width 216 height 76
click at [271, 131] on icon at bounding box center [271, 130] width 8 height 8
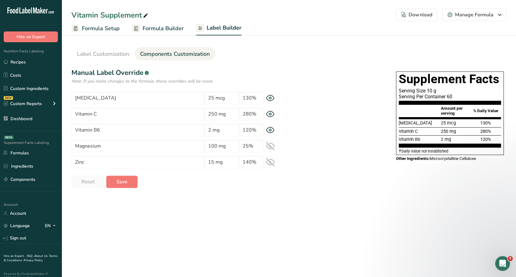
click at [273, 158] on icon at bounding box center [270, 162] width 9 height 9
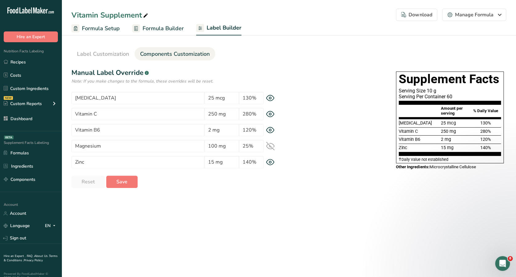
click at [275, 143] on div "Magnesium 100 mg 25%" at bounding box center [179, 146] width 216 height 12
click at [273, 113] on icon at bounding box center [270, 114] width 9 height 6
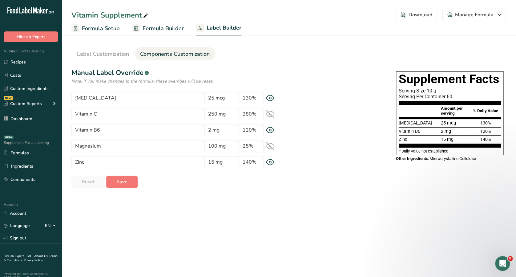
click at [269, 103] on div "[MEDICAL_DATA] 25 mcg 130%" at bounding box center [179, 98] width 216 height 12
click at [271, 99] on icon at bounding box center [270, 98] width 9 height 6
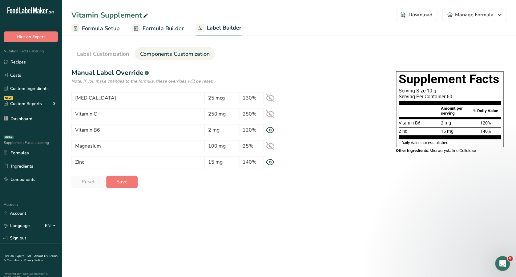
click at [269, 98] on icon at bounding box center [271, 98] width 8 height 6
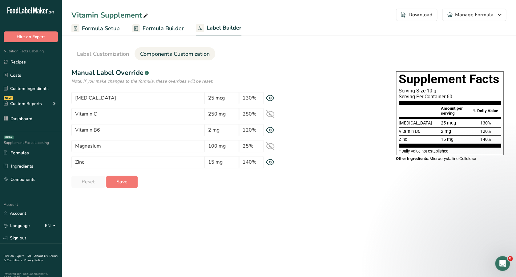
click at [271, 117] on icon at bounding box center [271, 114] width 8 height 6
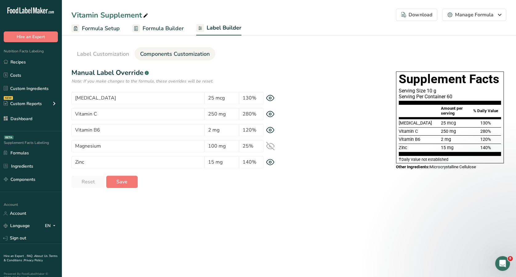
click at [271, 149] on icon at bounding box center [271, 146] width 8 height 6
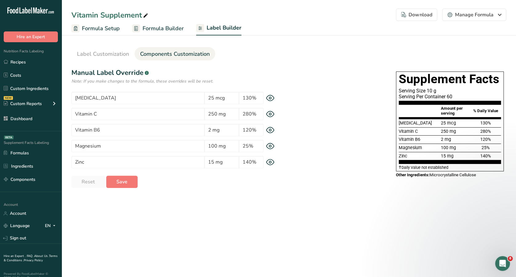
click at [271, 148] on icon at bounding box center [270, 146] width 9 height 6
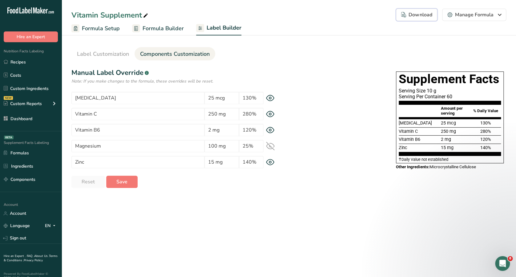
click at [418, 9] on button "Download Choose what to show on your downloaded label Formula Name to appear ab…" at bounding box center [416, 15] width 41 height 12
click at [421, 16] on div "Download" at bounding box center [416, 14] width 31 height 7
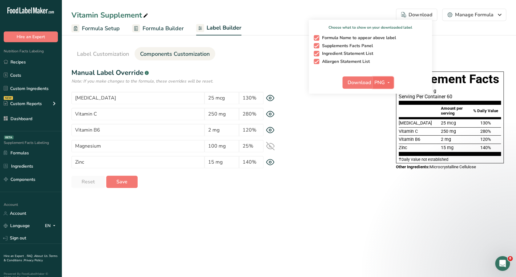
click at [381, 80] on span "PNG" at bounding box center [380, 82] width 10 height 7
click at [364, 81] on span "Download" at bounding box center [359, 82] width 23 height 7
click at [263, 55] on ul "Label Customization Components Customization" at bounding box center [288, 53] width 435 height 13
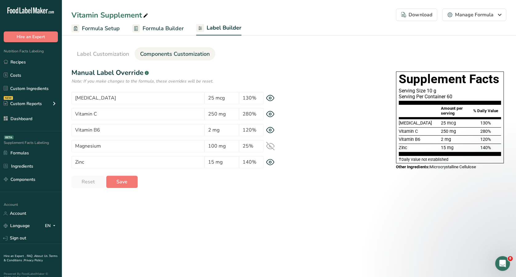
click at [111, 30] on span "Formula Setup" at bounding box center [101, 28] width 38 height 8
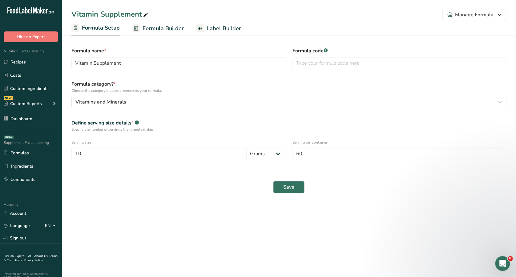
click at [165, 24] on link "Formula Builder" at bounding box center [158, 29] width 52 height 14
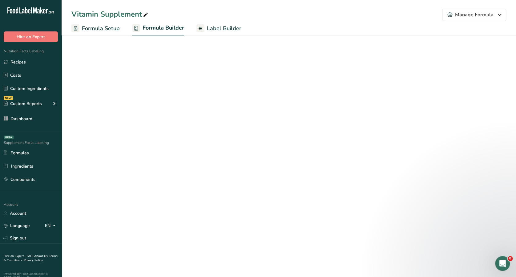
select select "2"
select select "7"
select select "2"
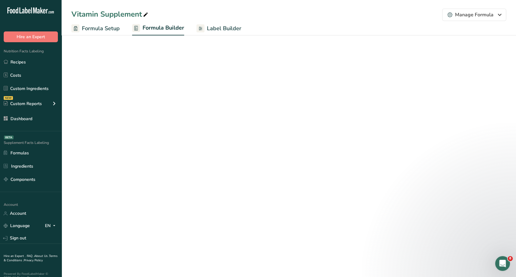
select select "2"
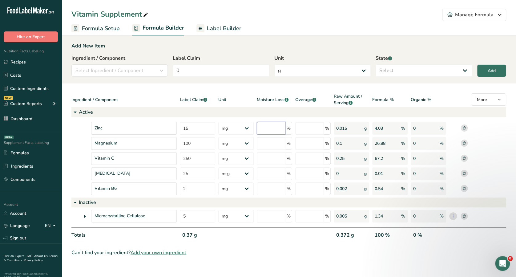
click at [273, 131] on input "number" at bounding box center [271, 128] width 29 height 13
type input "5"
click at [271, 141] on input "number" at bounding box center [271, 143] width 29 height 13
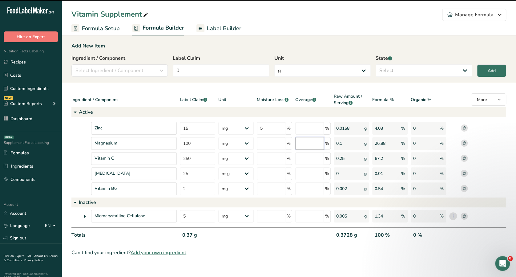
click at [308, 142] on input "number" at bounding box center [309, 143] width 29 height 13
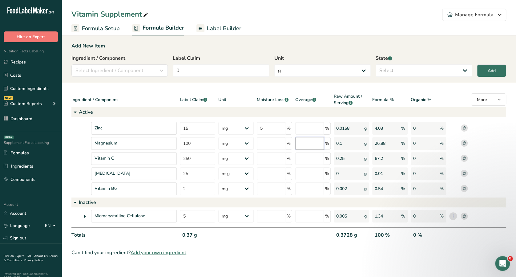
type input "1"
type input "0"
type input "10"
click at [305, 153] on input "number" at bounding box center [309, 158] width 29 height 13
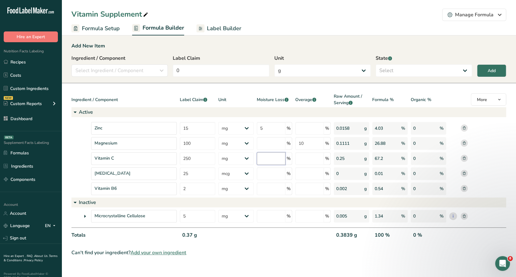
click at [267, 162] on input "number" at bounding box center [271, 158] width 29 height 13
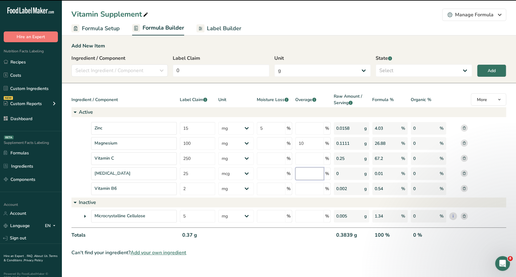
click at [307, 170] on input "number" at bounding box center [309, 173] width 29 height 13
type input "2"
type input "0"
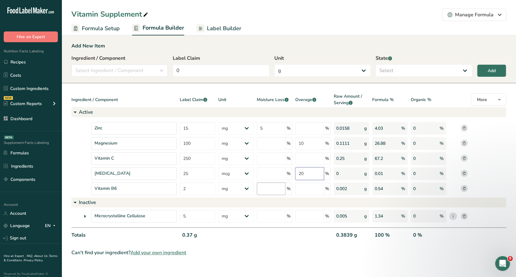
type input "20"
click at [277, 188] on input "number" at bounding box center [271, 188] width 29 height 13
type input "30"
click at [286, 236] on div at bounding box center [274, 237] width 35 height 13
click at [419, 102] on div "Organic %" at bounding box center [428, 100] width 35 height 14
